Goal: Task Accomplishment & Management: Use online tool/utility

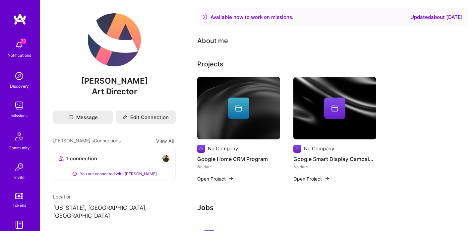
click at [19, 108] on img at bounding box center [19, 105] width 13 height 13
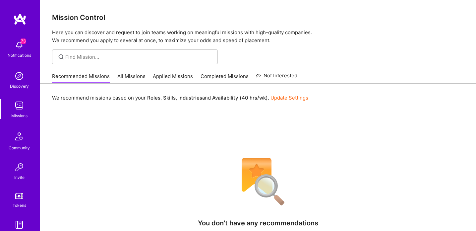
click at [135, 74] on link "All Missions" at bounding box center [131, 78] width 28 height 11
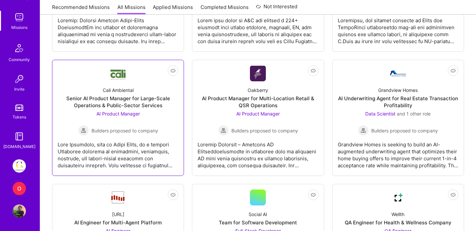
scroll to position [488, 0]
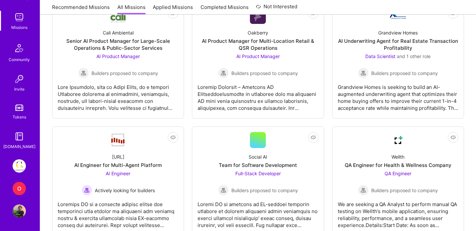
click at [16, 166] on img at bounding box center [19, 165] width 13 height 13
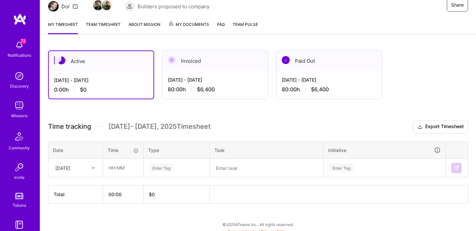
scroll to position [71, 0]
click at [87, 168] on div "[DATE]" at bounding box center [76, 168] width 54 height 18
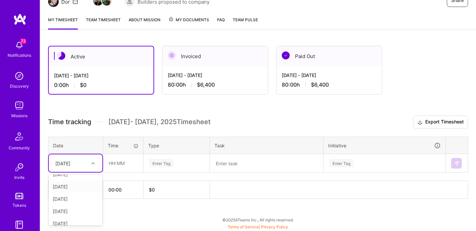
scroll to position [0, 0]
click at [73, 181] on div "[DATE]" at bounding box center [76, 182] width 54 height 12
click at [122, 159] on input "text" at bounding box center [122, 163] width 39 height 18
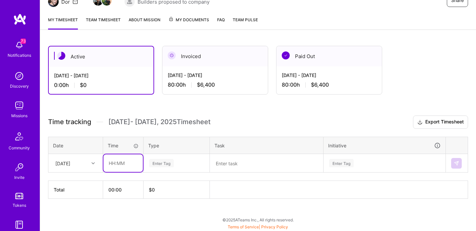
type input "08:00"
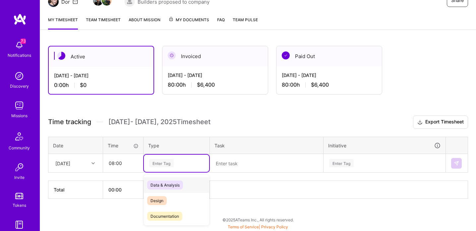
click at [175, 159] on div "Enter Tag" at bounding box center [176, 163] width 56 height 8
click at [160, 199] on span "Design" at bounding box center [157, 200] width 20 height 9
click at [231, 161] on textarea at bounding box center [266, 162] width 112 height 17
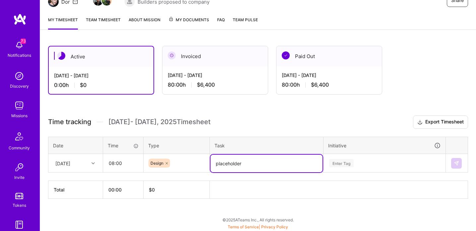
type textarea "placeholder"
click at [374, 164] on div "Enter Tag" at bounding box center [384, 162] width 121 height 17
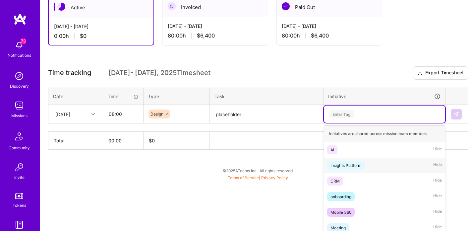
scroll to position [130, 0]
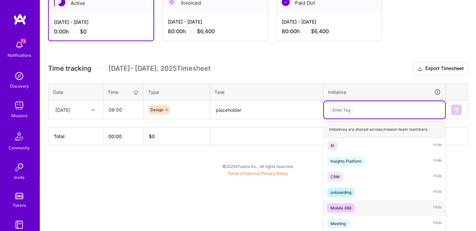
click at [339, 205] on div "Mobile 360" at bounding box center [340, 207] width 21 height 7
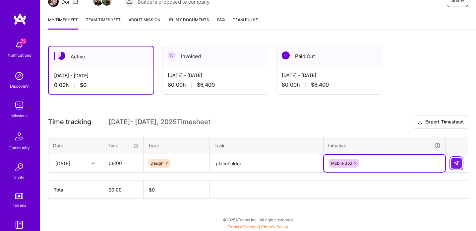
click at [456, 159] on button at bounding box center [456, 163] width 11 height 11
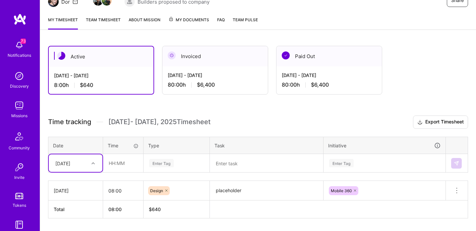
scroll to position [96, 0]
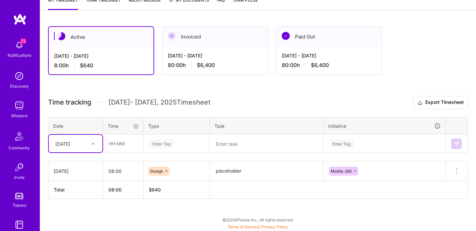
click at [88, 142] on div "[DATE]" at bounding box center [70, 143] width 37 height 11
click at [79, 160] on div "[DATE]" at bounding box center [76, 162] width 54 height 12
click at [120, 142] on input "text" at bounding box center [122, 144] width 39 height 18
type input "08:00"
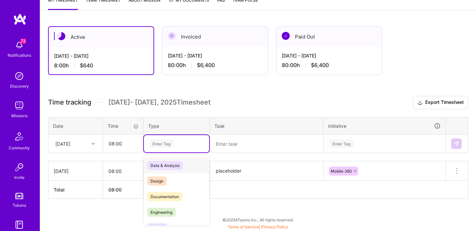
click at [166, 143] on div "Enter Tag" at bounding box center [161, 143] width 25 height 10
click at [167, 180] on div "Design" at bounding box center [176, 181] width 65 height 16
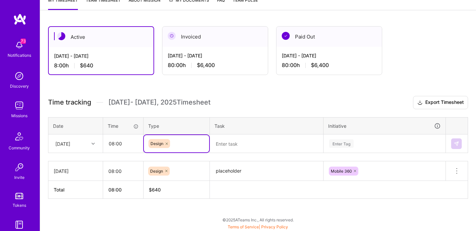
click at [238, 140] on textarea at bounding box center [266, 144] width 112 height 18
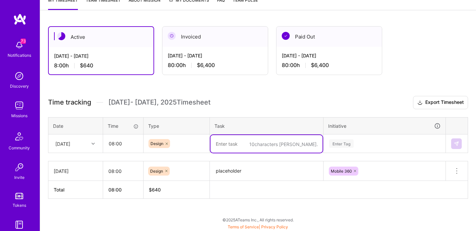
paste textarea "placeholder"
type textarea "placeholder"
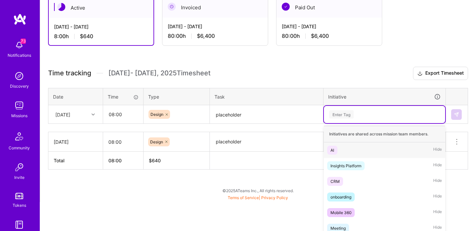
click at [357, 123] on div "option Mobile 360, selected. option AI focused, 1 of 6. 6 results available. Us…" at bounding box center [384, 114] width 121 height 17
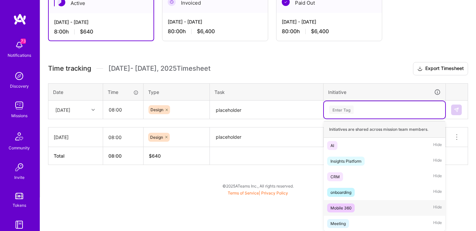
click at [346, 209] on div "Mobile 360" at bounding box center [340, 207] width 21 height 7
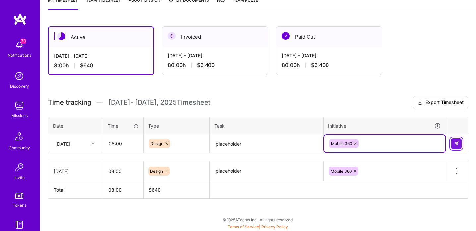
click at [456, 141] on img at bounding box center [456, 143] width 5 height 5
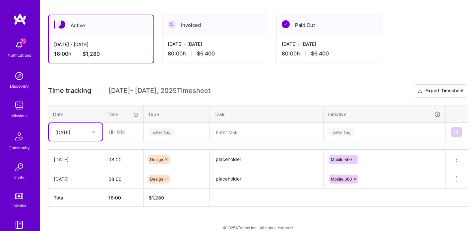
click at [89, 141] on div "Time tracking [DATE] - [DATE] Timesheet Export Timesheet Date Time Type Task In…" at bounding box center [258, 145] width 420 height 122
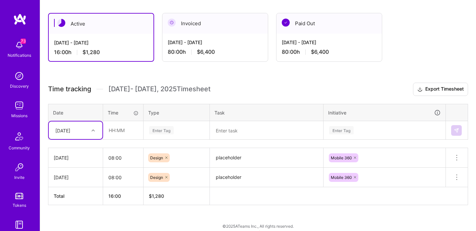
scroll to position [111, 0]
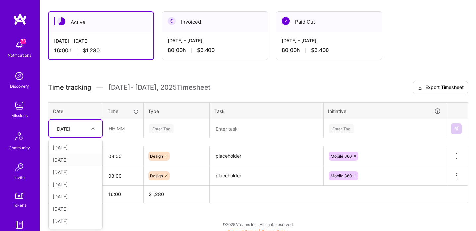
click at [69, 159] on div "[DATE]" at bounding box center [76, 159] width 54 height 12
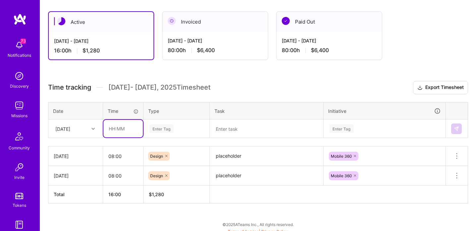
click at [123, 128] on input "text" at bounding box center [122, 129] width 39 height 18
type input "08:00"
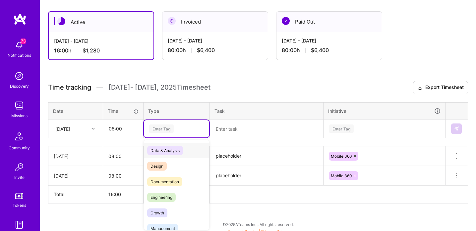
click at [167, 128] on div "Enter Tag" at bounding box center [176, 128] width 65 height 17
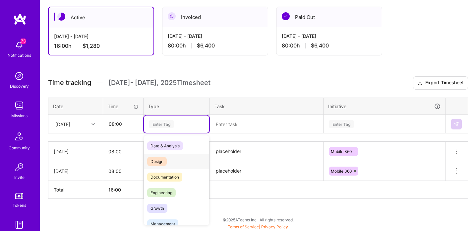
click at [165, 156] on div "Design" at bounding box center [176, 161] width 65 height 16
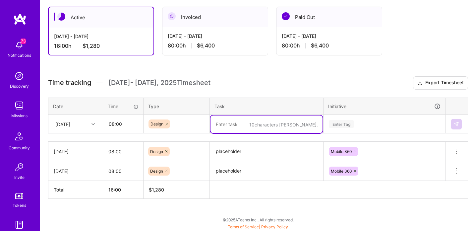
click at [239, 119] on textarea at bounding box center [266, 124] width 112 height 18
paste textarea "placeholder"
type textarea "placeholder"
click at [355, 121] on div "Time tracking [DATE] - [DATE] Timesheet Export Timesheet Date Time Type Task In…" at bounding box center [258, 137] width 420 height 122
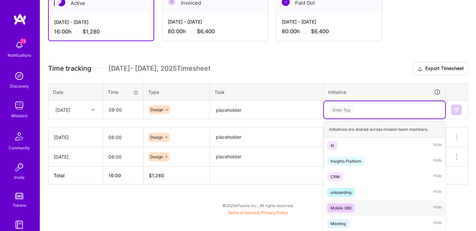
click at [338, 206] on div "Mobile 360" at bounding box center [340, 207] width 21 height 7
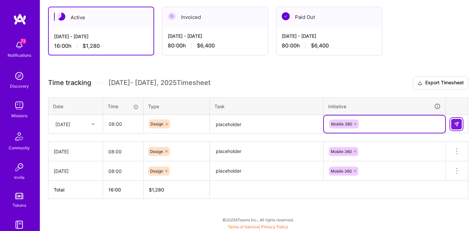
click at [458, 125] on img at bounding box center [456, 123] width 5 height 5
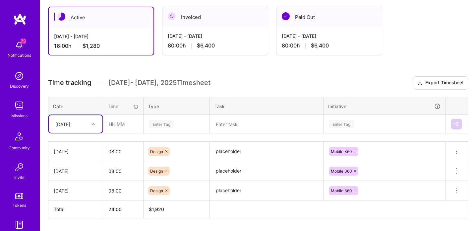
click at [80, 126] on div "[DATE]" at bounding box center [70, 123] width 37 height 11
click at [65, 163] on div "[DATE]" at bounding box center [76, 167] width 54 height 12
click at [133, 121] on input "text" at bounding box center [122, 124] width 39 height 18
type input "08:00"
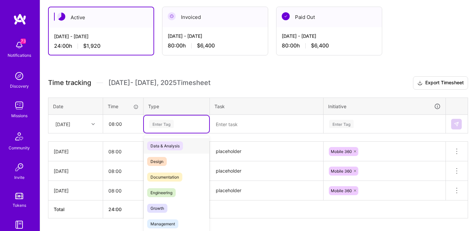
click at [177, 124] on div "Enter Tag" at bounding box center [176, 123] width 65 height 17
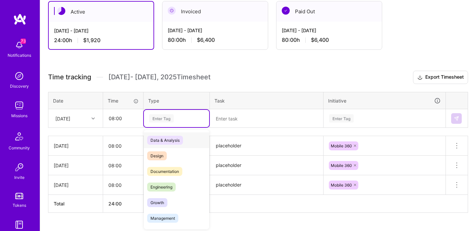
scroll to position [122, 0]
click at [168, 149] on div "Design" at bounding box center [176, 155] width 65 height 16
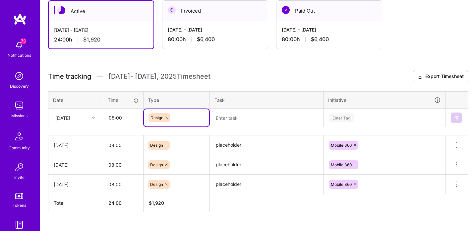
click at [249, 111] on textarea at bounding box center [266, 118] width 112 height 18
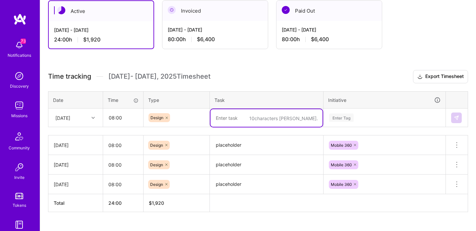
paste textarea "placeholder"
type textarea "placeholder"
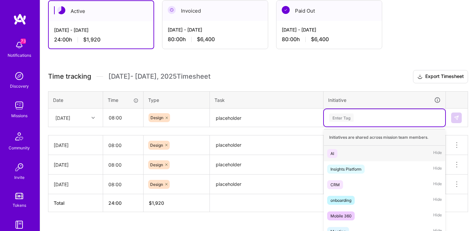
click at [368, 113] on div "Enter Tag" at bounding box center [384, 117] width 121 height 17
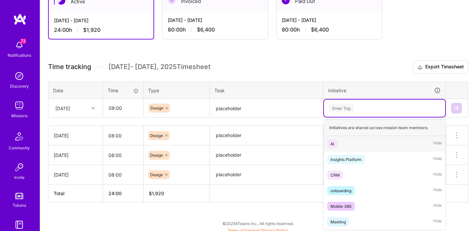
scroll to position [132, 0]
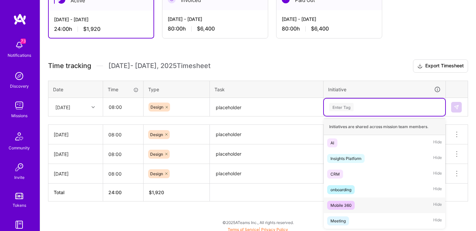
click at [336, 208] on span "Mobile 360" at bounding box center [341, 205] width 28 height 9
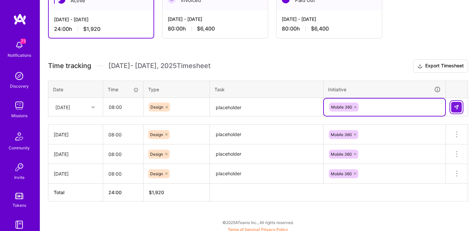
click at [454, 106] on img at bounding box center [456, 106] width 5 height 5
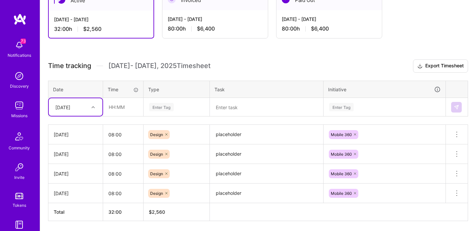
click at [87, 106] on div "[DATE]" at bounding box center [70, 106] width 37 height 11
click at [66, 162] on div "[DATE]" at bounding box center [76, 162] width 54 height 12
click at [118, 105] on input "text" at bounding box center [122, 107] width 39 height 18
type input "08:00"
click at [168, 105] on div "Enter Tag" at bounding box center [161, 107] width 25 height 10
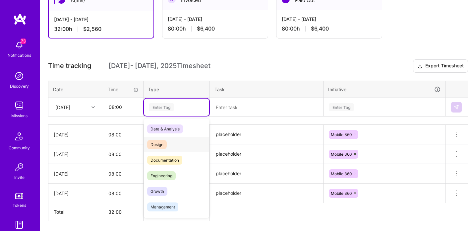
click at [168, 147] on div "Design" at bounding box center [176, 145] width 65 height 16
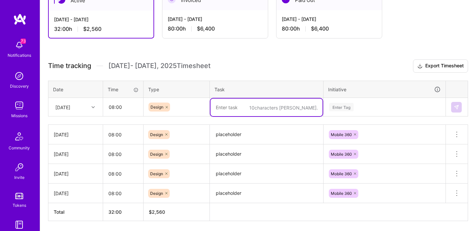
click at [235, 109] on textarea at bounding box center [266, 107] width 112 height 18
paste textarea "placeholder"
type textarea "placeholder"
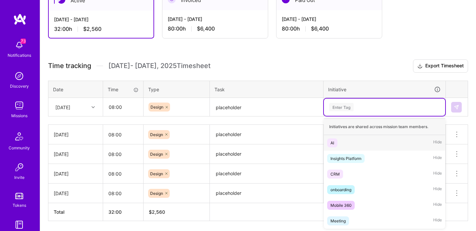
click at [374, 105] on div "Enter Tag" at bounding box center [384, 107] width 112 height 8
click at [341, 205] on div "Mobile 360" at bounding box center [340, 205] width 21 height 7
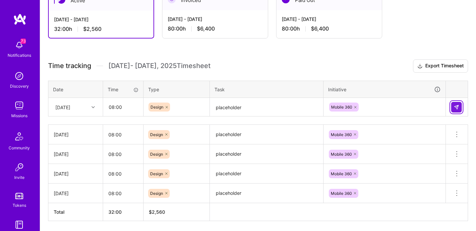
click at [458, 106] on img at bounding box center [456, 106] width 5 height 5
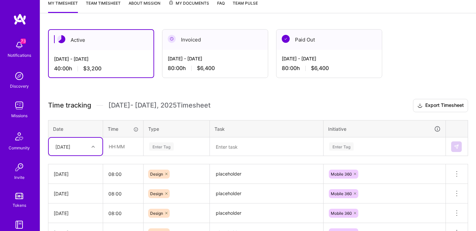
click at [68, 155] on div "option [DATE], selected. Select is focused ,type to refine list, press Down to …" at bounding box center [76, 147] width 54 height 18
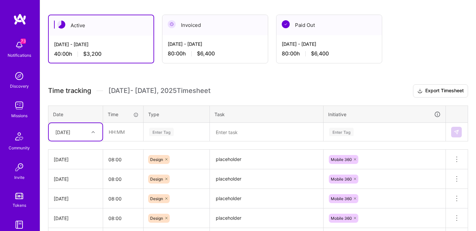
scroll to position [111, 0]
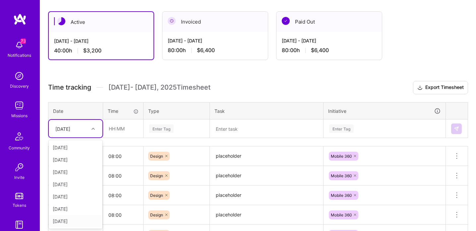
click at [66, 218] on div "[DATE]" at bounding box center [76, 221] width 54 height 12
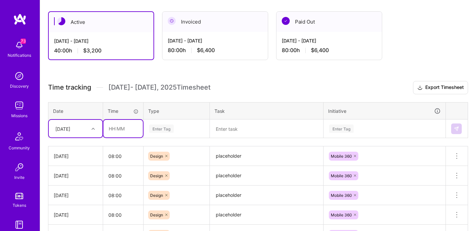
click at [120, 128] on input "text" at bounding box center [122, 129] width 39 height 18
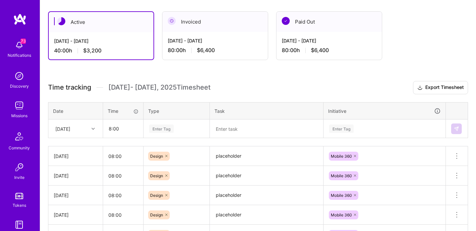
type input "08:00"
click at [165, 125] on div "Enter Tag" at bounding box center [176, 128] width 65 height 17
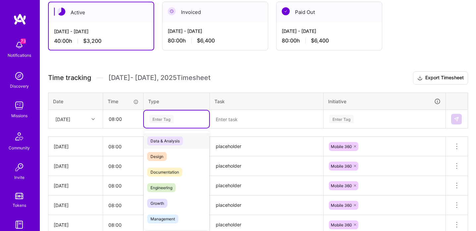
scroll to position [122, 0]
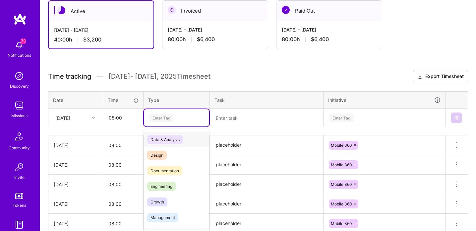
click at [160, 153] on span "Design" at bounding box center [157, 154] width 20 height 9
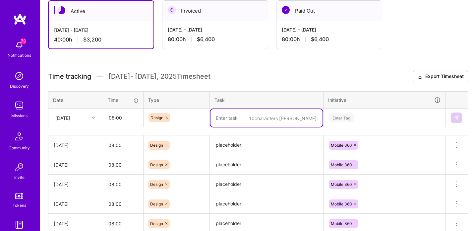
click at [233, 114] on textarea at bounding box center [266, 118] width 112 height 18
paste textarea "placeholder"
type textarea "placeholder"
click at [376, 114] on div "Enter Tag" at bounding box center [384, 117] width 121 height 17
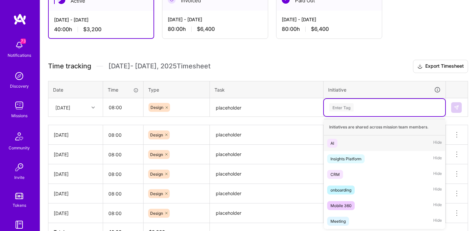
scroll to position [132, 0]
click at [339, 204] on div "Mobile 360" at bounding box center [340, 205] width 21 height 7
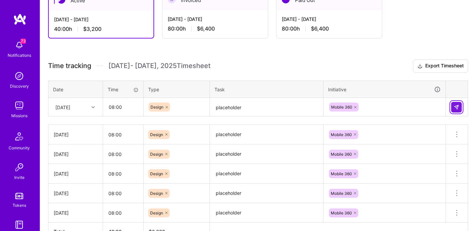
click at [458, 105] on img at bounding box center [456, 106] width 5 height 5
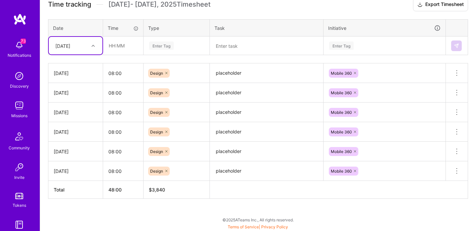
scroll to position [0, 0]
